Goal: Transaction & Acquisition: Purchase product/service

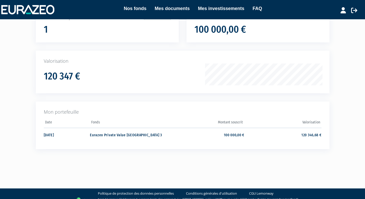
scroll to position [56, 0]
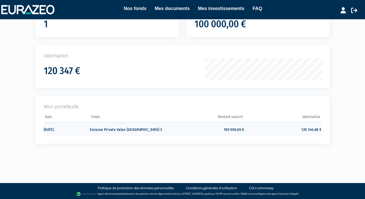
click at [108, 127] on td "Eurazeo Private Value [GEOGRAPHIC_DATA] 3" at bounding box center [128, 129] width 77 height 14
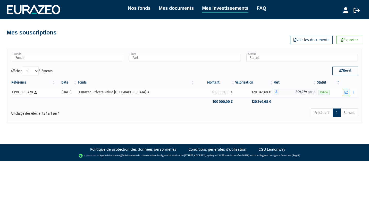
click at [344, 92] on icon "button" at bounding box center [345, 92] width 3 height 3
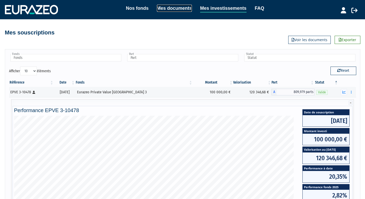
click at [165, 8] on link "Mes documents" at bounding box center [174, 8] width 35 height 7
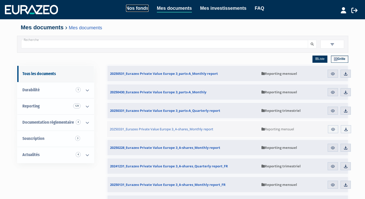
click at [140, 10] on link "Nos fonds" at bounding box center [137, 8] width 23 height 7
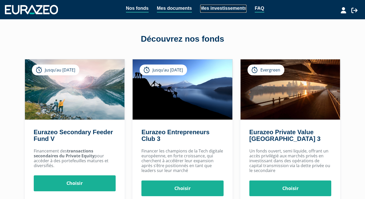
click at [219, 5] on link "Mes investissements" at bounding box center [223, 9] width 46 height 8
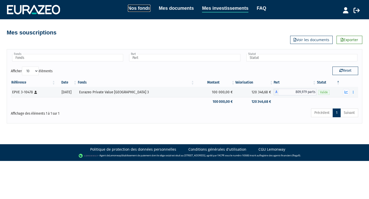
click at [132, 6] on link "Nos fonds" at bounding box center [139, 8] width 23 height 7
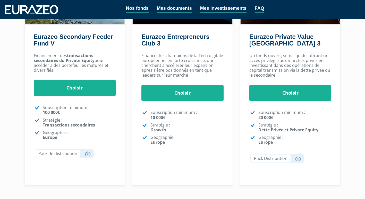
scroll to position [96, 0]
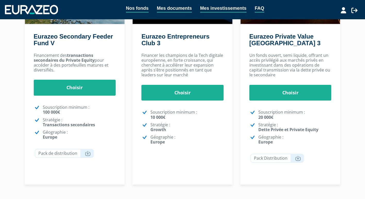
click at [286, 65] on p "Un fonds ouvert, semi liquide, offrant un accès privilégié aux marchés privés e…" at bounding box center [290, 65] width 82 height 25
click at [53, 57] on p "Financement des transactions secondaires du Private Equity pour accéder à des p…" at bounding box center [75, 63] width 82 height 20
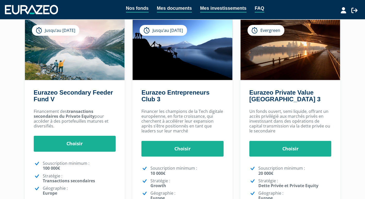
scroll to position [38, 0]
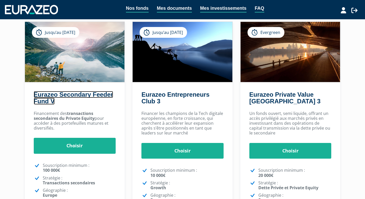
click at [66, 101] on link "Eurazeo Secondary Feeder Fund V" at bounding box center [73, 98] width 79 height 14
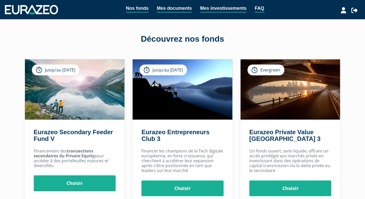
scroll to position [38, 0]
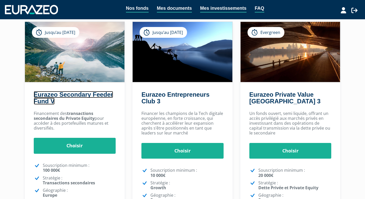
click at [69, 102] on link "Eurazeo Secondary Feeder Fund V" at bounding box center [73, 98] width 79 height 14
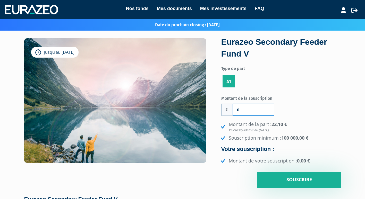
click at [243, 111] on input "0" at bounding box center [253, 109] width 41 height 11
type input "100 000"
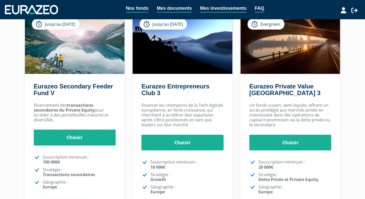
scroll to position [46, 0]
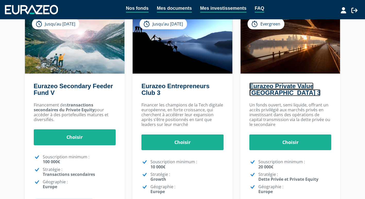
click at [265, 94] on link "Eurazeo Private Value Europe 3" at bounding box center [284, 90] width 71 height 14
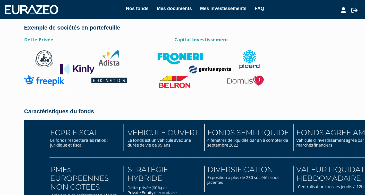
scroll to position [701, 0]
